Goal: Transaction & Acquisition: Purchase product/service

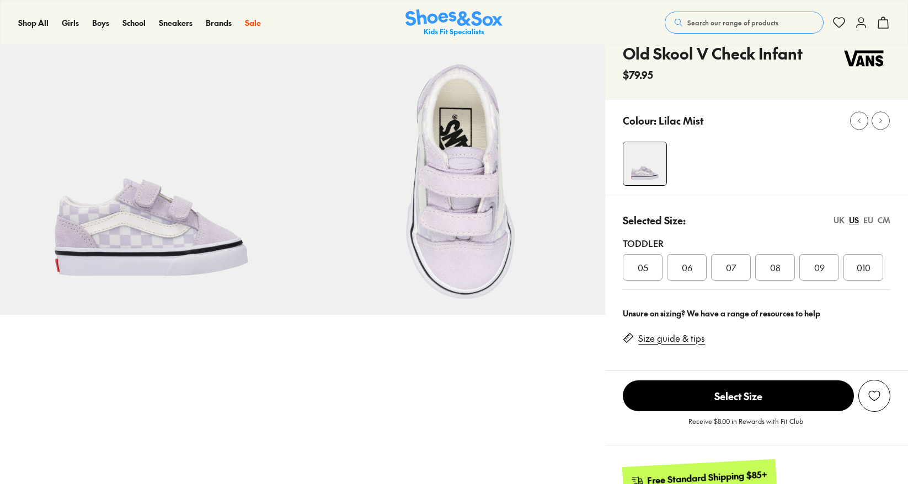
select select "*"
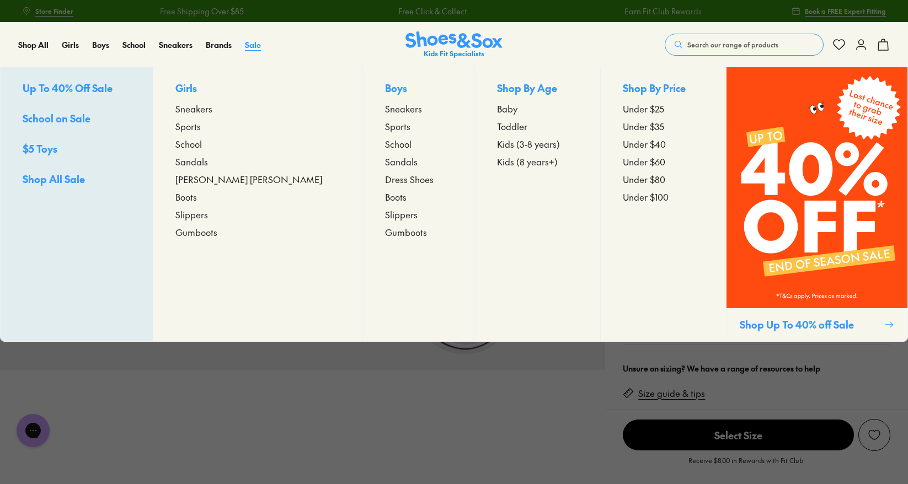
click at [252, 47] on span "Sale" at bounding box center [253, 44] width 16 height 11
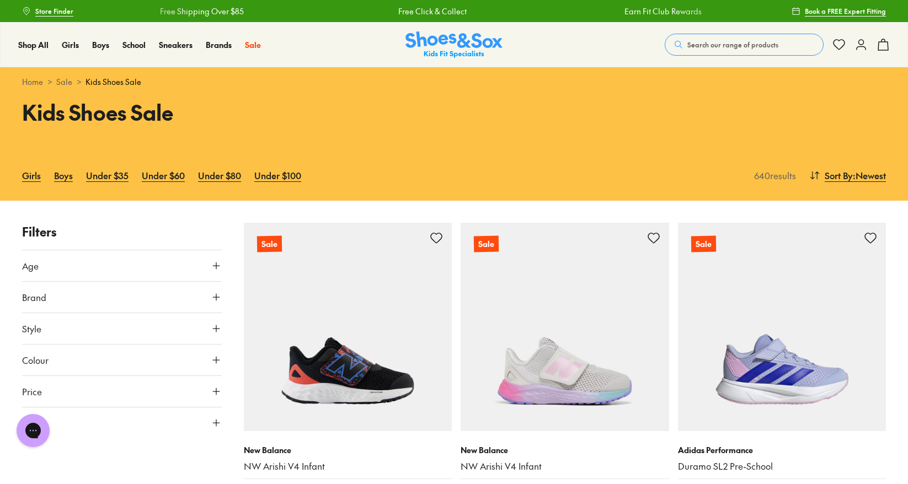
click at [122, 334] on button "Style" at bounding box center [122, 328] width 200 height 31
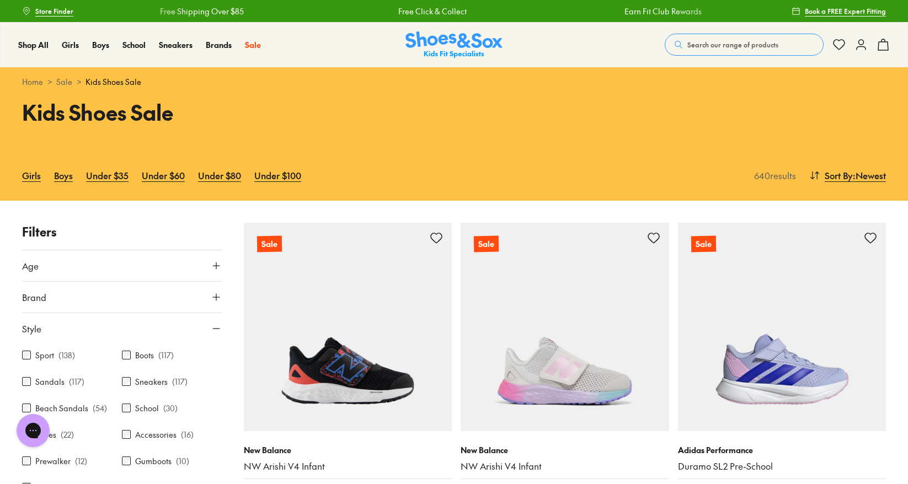
scroll to position [110, 0]
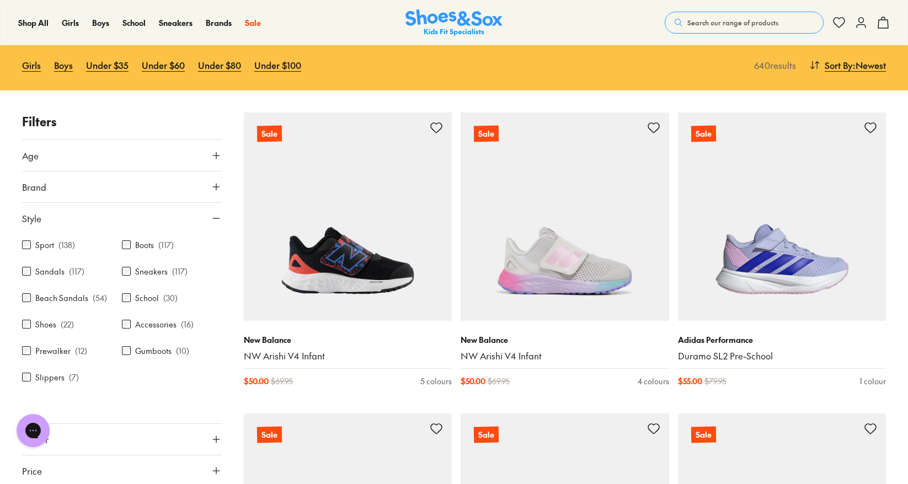
click at [166, 350] on label "Gumboots" at bounding box center [153, 351] width 36 height 12
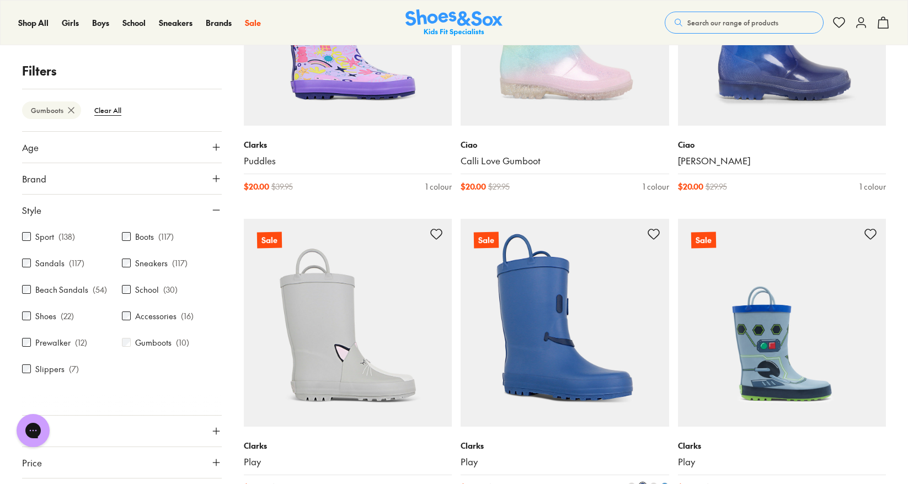
scroll to position [662, 0]
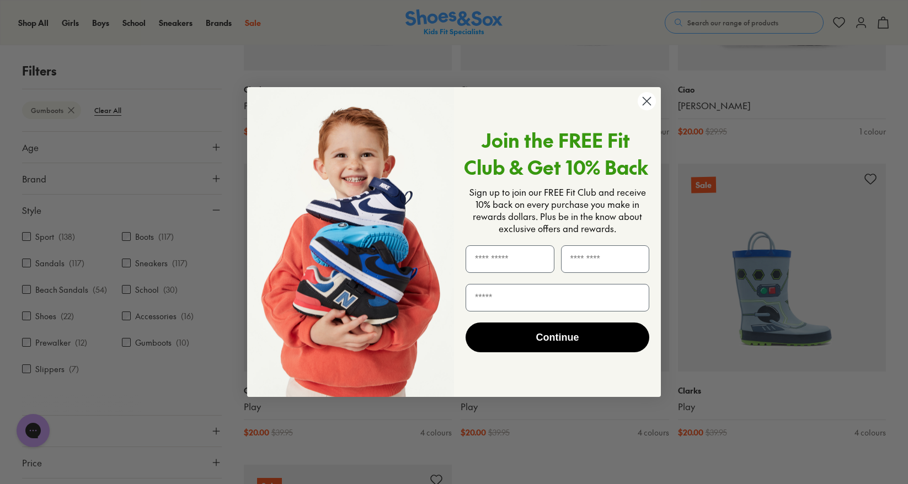
click at [648, 100] on icon "Close dialog" at bounding box center [647, 101] width 8 height 8
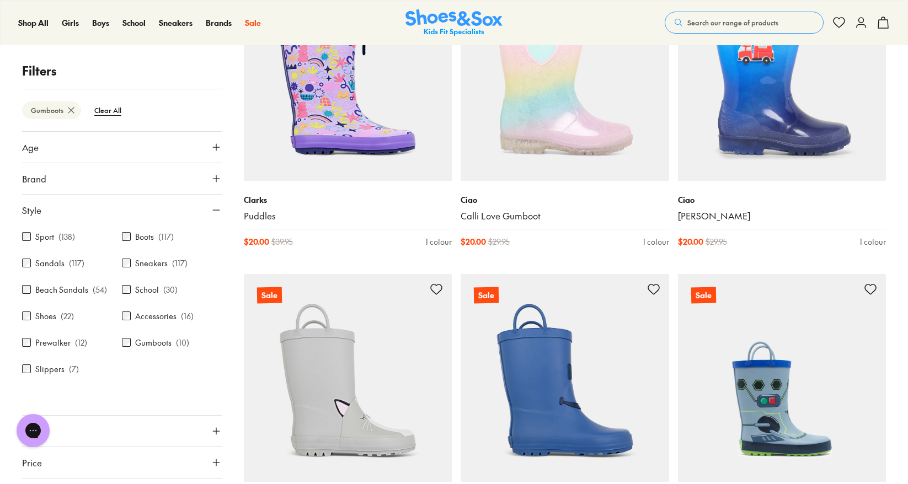
scroll to position [717, 0]
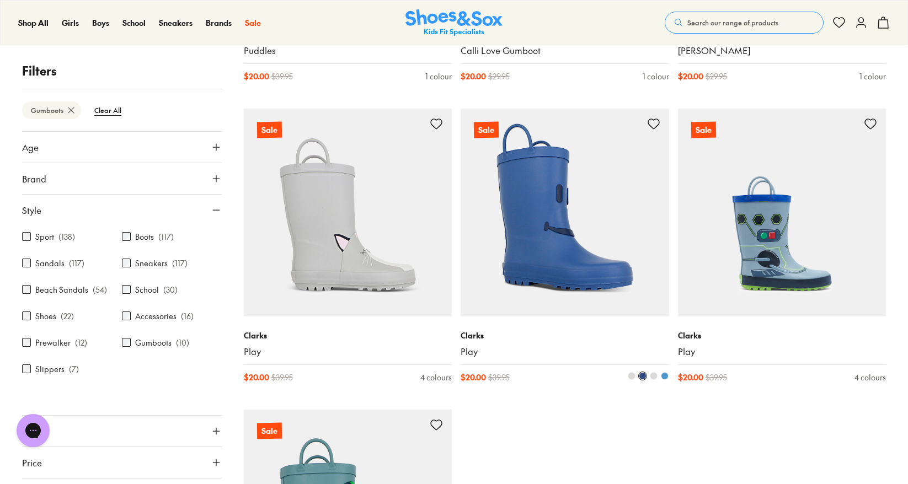
click at [582, 281] on img at bounding box center [564, 213] width 208 height 208
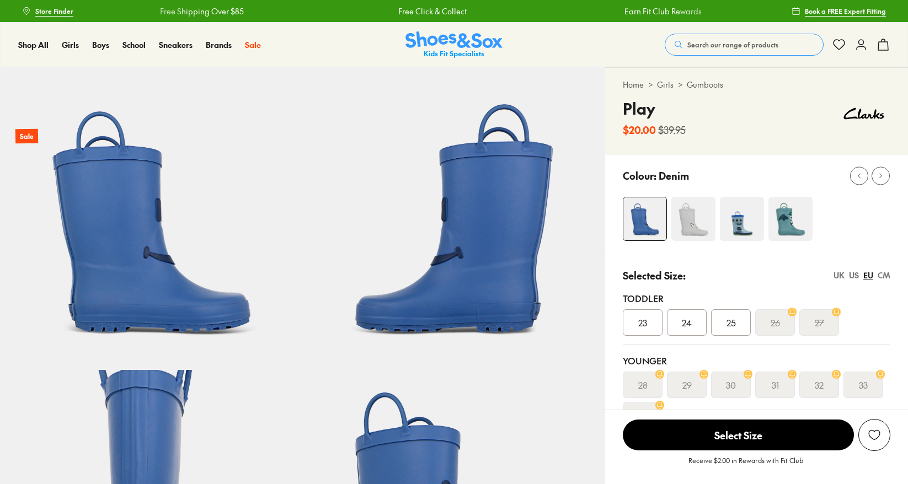
select select "*"
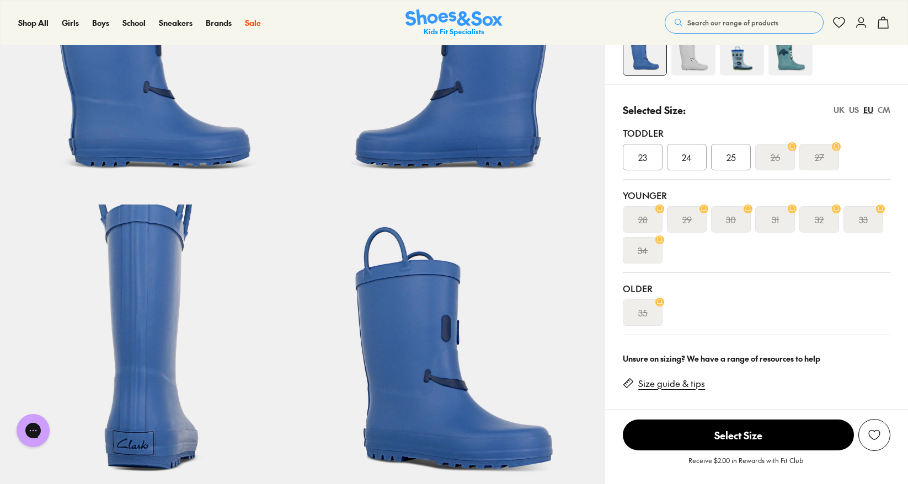
scroll to position [110, 0]
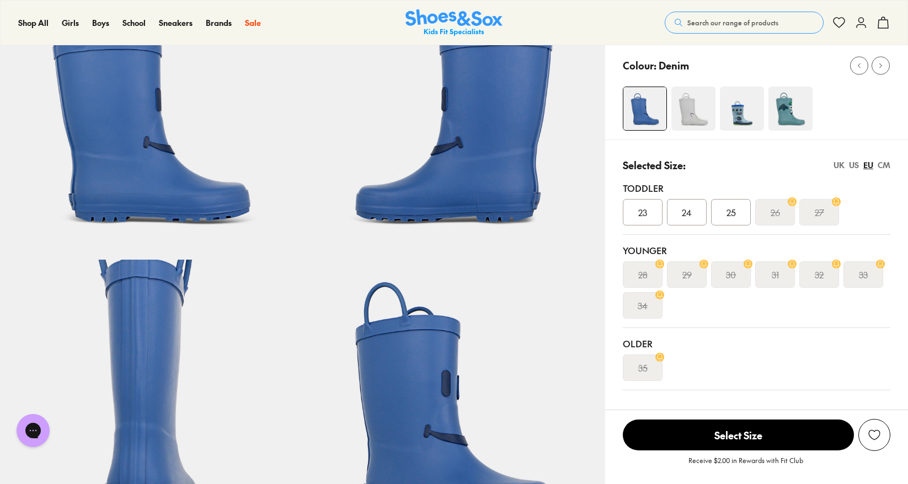
click at [731, 211] on span "25" at bounding box center [730, 212] width 9 height 13
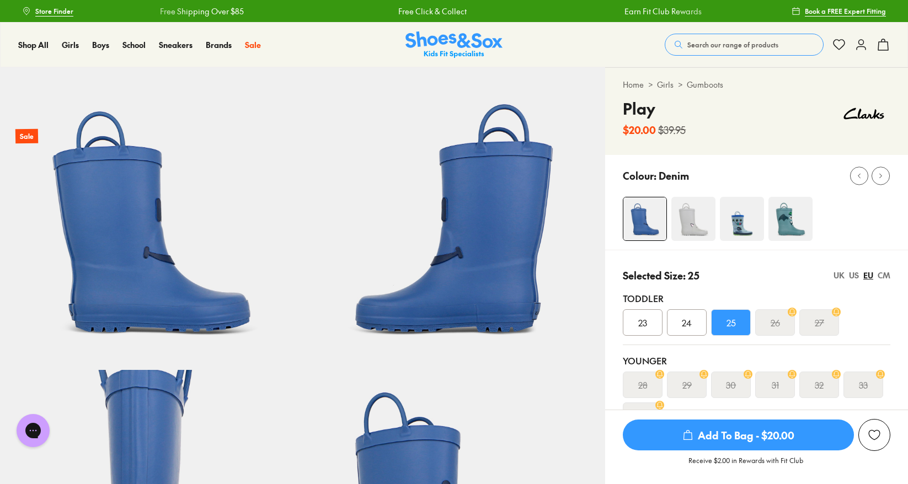
click at [697, 318] on div "24" at bounding box center [687, 322] width 40 height 26
click at [738, 317] on div "25" at bounding box center [731, 322] width 40 height 26
click at [687, 323] on span "24" at bounding box center [687, 322] width 10 height 13
click at [763, 429] on span "Add To Bag - $20.00" at bounding box center [738, 435] width 231 height 31
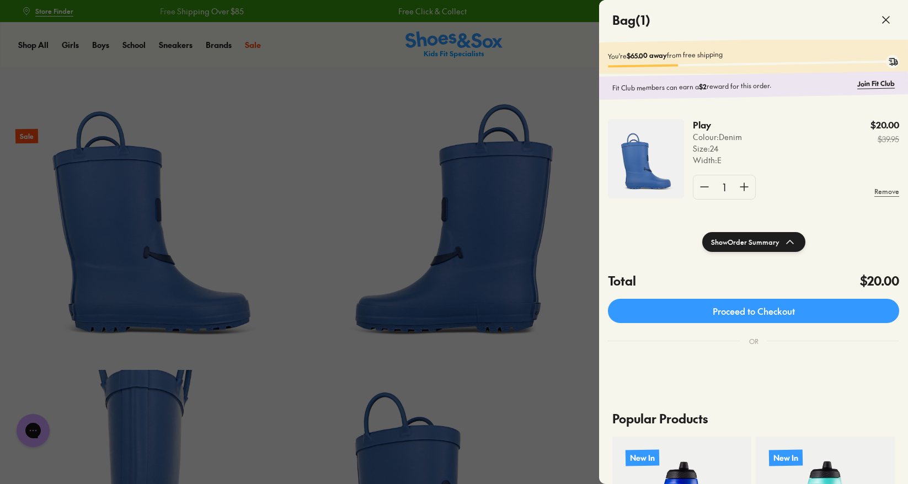
click at [891, 15] on icon at bounding box center [885, 19] width 13 height 13
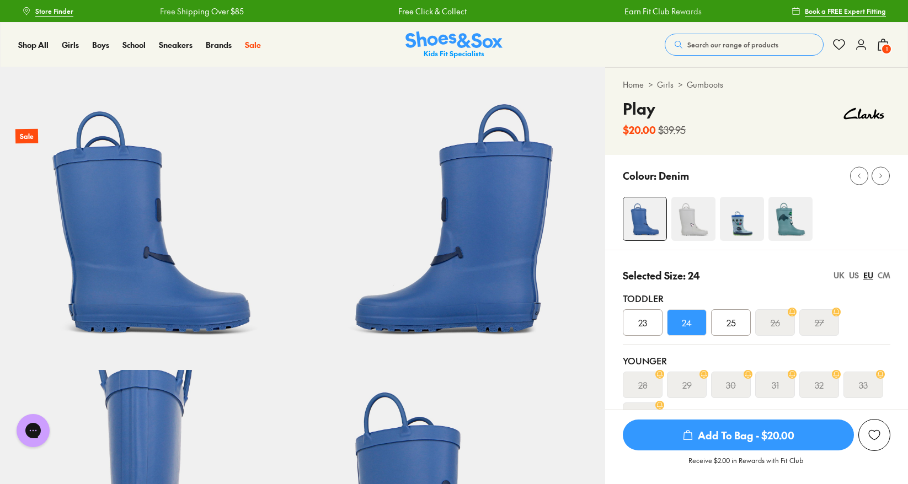
click at [786, 224] on img at bounding box center [790, 219] width 44 height 44
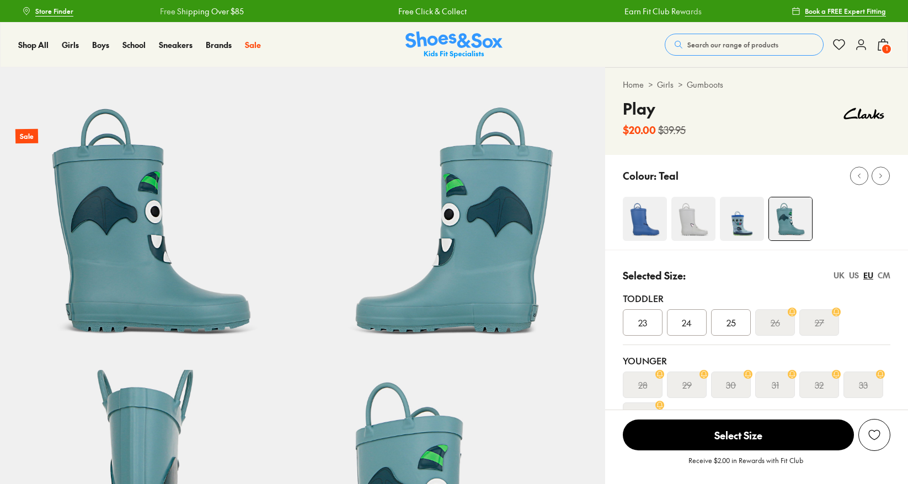
scroll to position [110, 0]
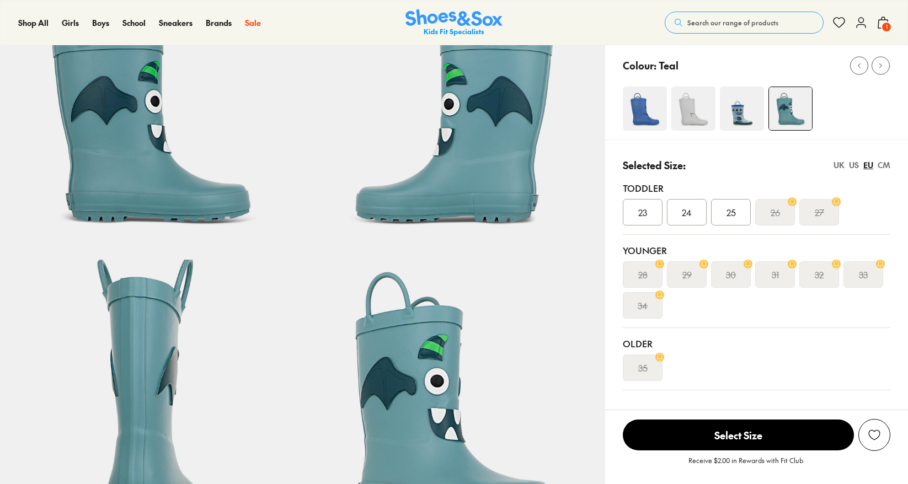
select select "*"
click at [747, 112] on img at bounding box center [742, 109] width 44 height 44
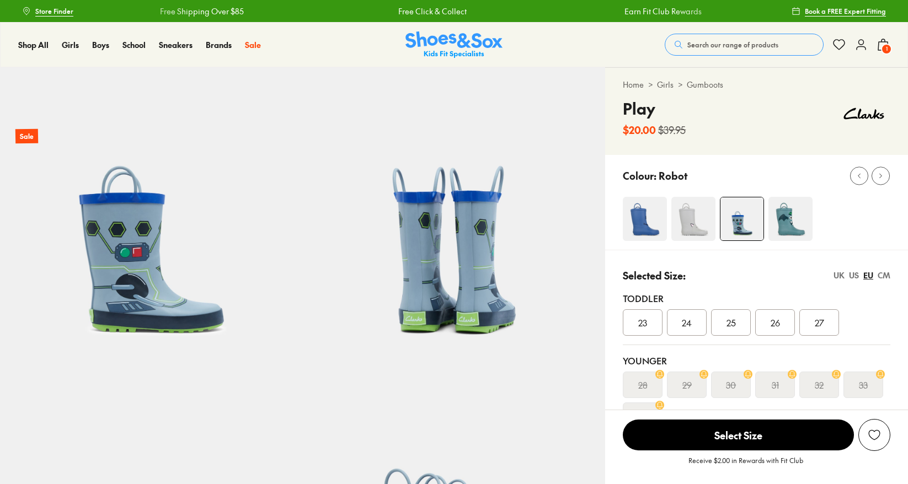
scroll to position [110, 0]
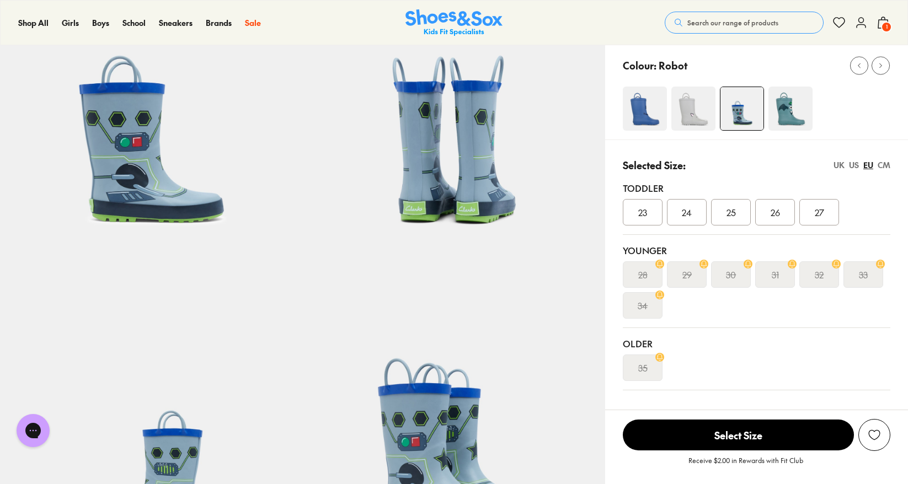
select select "*"
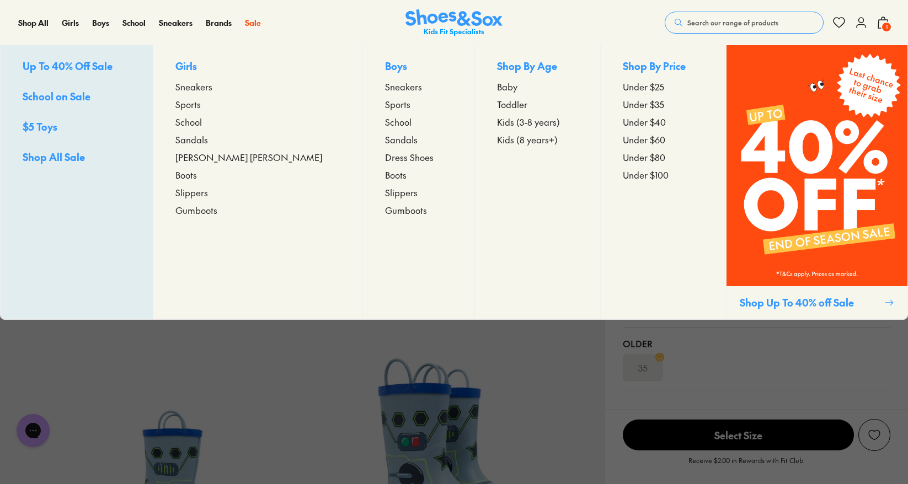
click at [385, 211] on span "Gumboots" at bounding box center [406, 209] width 42 height 13
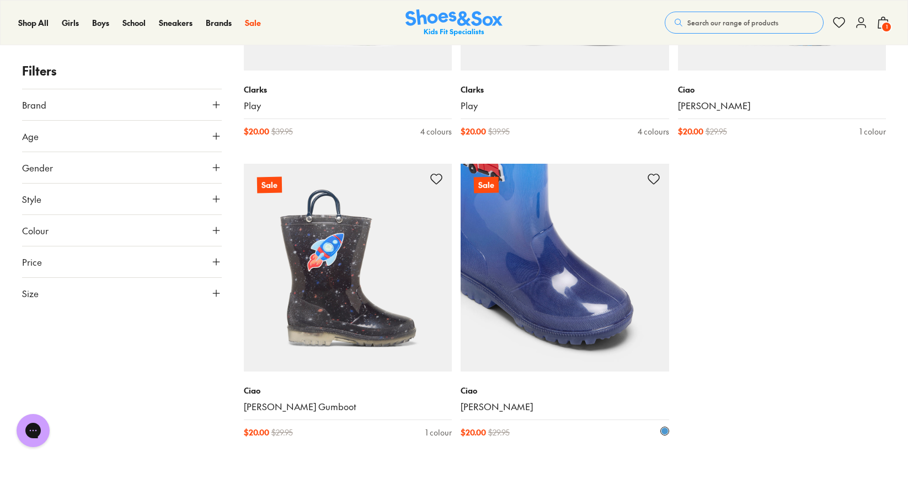
scroll to position [717, 0]
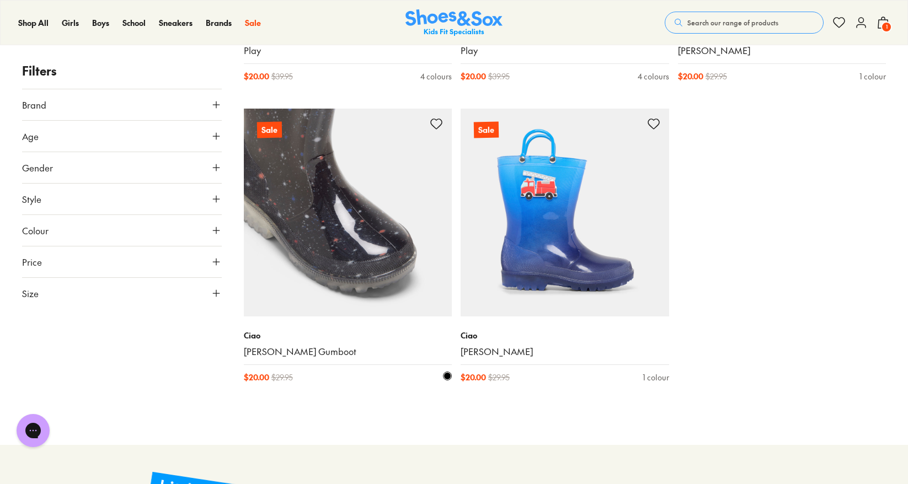
click at [346, 265] on img at bounding box center [348, 213] width 208 height 208
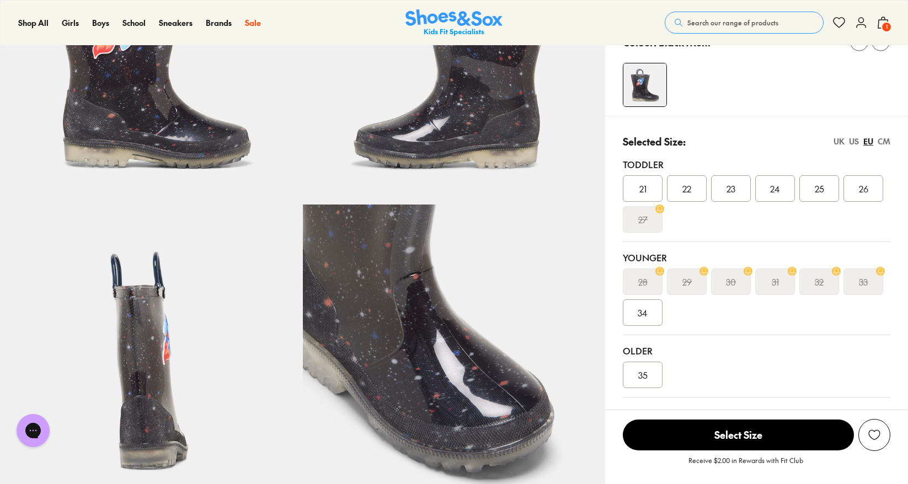
select select "*"
click at [637, 309] on span "34" at bounding box center [642, 312] width 10 height 13
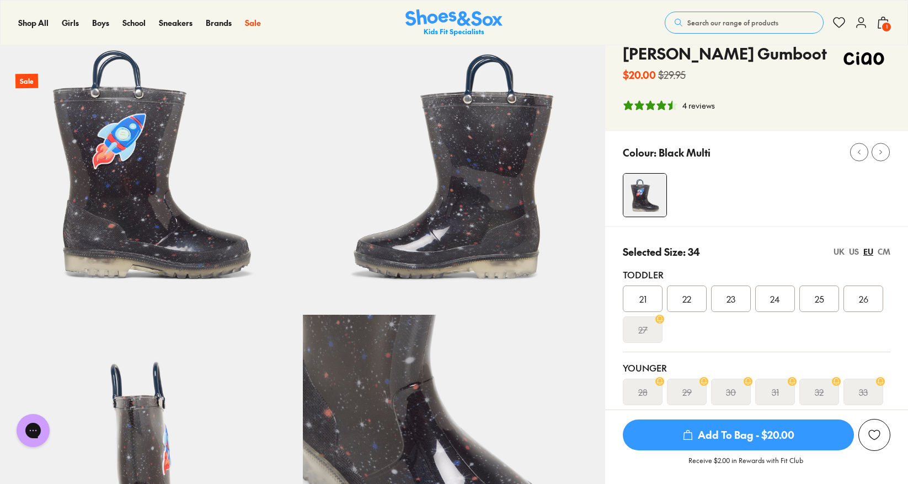
scroll to position [276, 0]
